Goal: Task Accomplishment & Management: Use online tool/utility

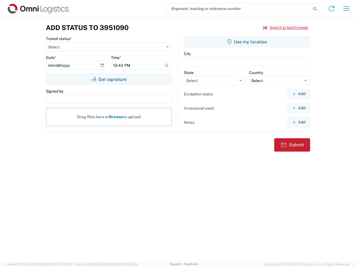
click at [239, 9] on input "search" at bounding box center [239, 8] width 144 height 11
click at [315, 9] on icon at bounding box center [315, 9] width 8 height 8
click at [332, 9] on icon at bounding box center [331, 8] width 9 height 9
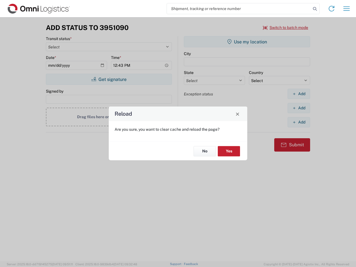
click at [347, 9] on agx-block-ui "Shipment request Shipment tracking Transit update Batch process Add Status to 3…" at bounding box center [178, 133] width 356 height 267
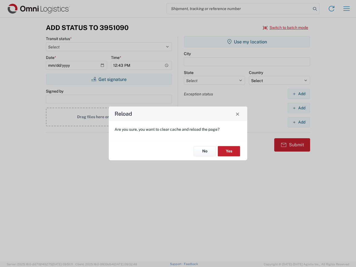
click at [286, 28] on div "Reload Are you sure, you want to clear cache and reload the page? No Yes" at bounding box center [178, 133] width 356 height 267
click at [109, 79] on div "Reload Are you sure, you want to clear cache and reload the page? No Yes" at bounding box center [178, 133] width 356 height 267
click at [247, 42] on div "Reload Are you sure, you want to clear cache and reload the page? No Yes" at bounding box center [178, 133] width 356 height 267
click at [299, 94] on div "Reload Are you sure, you want to clear cache and reload the page? No Yes" at bounding box center [178, 133] width 356 height 267
click at [299, 108] on div "Reload Are you sure, you want to clear cache and reload the page? No Yes" at bounding box center [178, 133] width 356 height 267
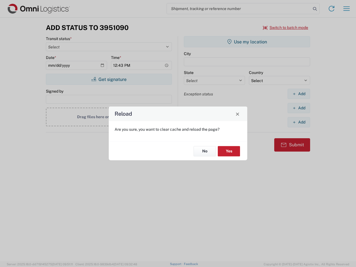
click at [299, 122] on div "Reload Are you sure, you want to clear cache and reload the page? No Yes" at bounding box center [178, 133] width 356 height 267
